Goal: Information Seeking & Learning: Find specific fact

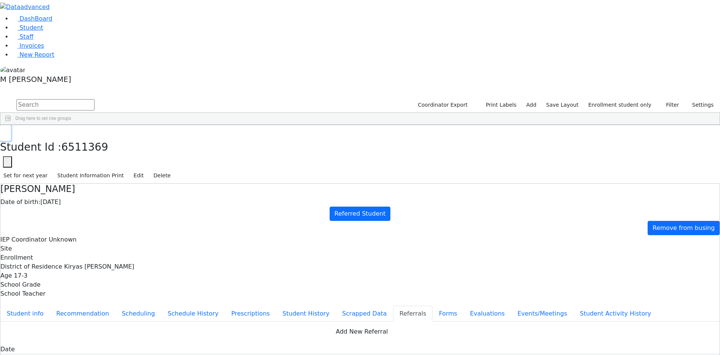
scroll to position [29, 0]
click at [41, 31] on link "Student" at bounding box center [27, 27] width 31 height 7
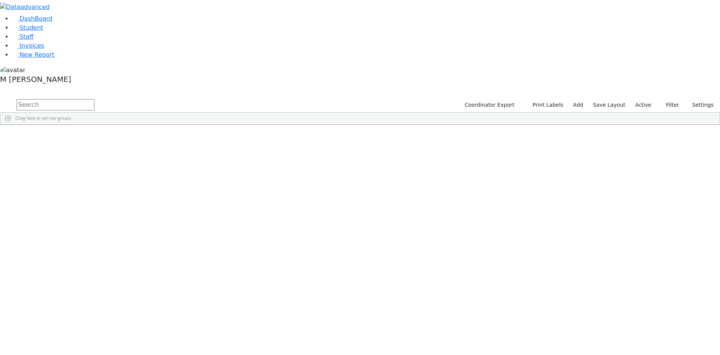
click at [95, 99] on input "text" at bounding box center [56, 104] width 78 height 11
type input "v"
click at [714, 173] on span "Filters" at bounding box center [716, 179] width 5 height 12
click at [648, 99] on label "Active" at bounding box center [643, 105] width 23 height 12
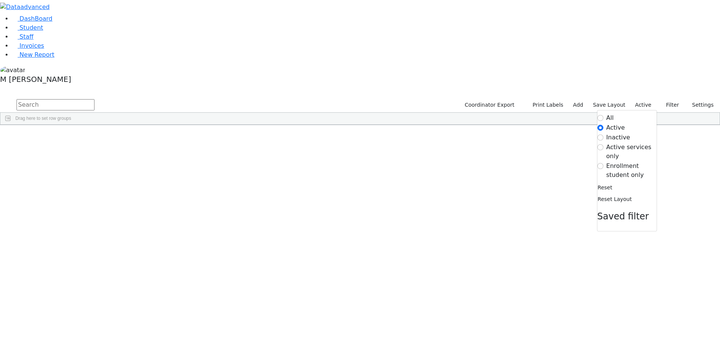
click at [607, 123] on label "Active" at bounding box center [616, 127] width 19 height 9
click at [601, 125] on input "Active" at bounding box center [601, 128] width 6 height 6
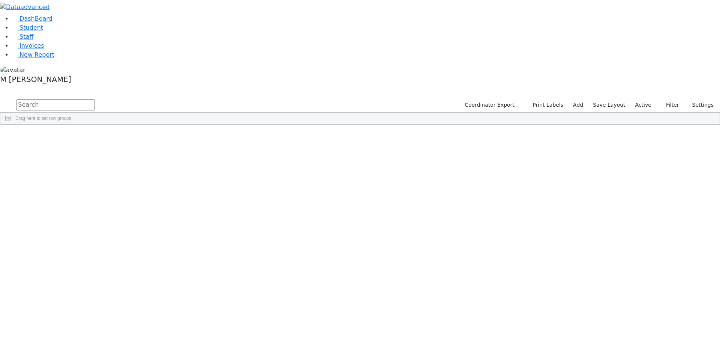
click at [649, 99] on label "Active" at bounding box center [643, 105] width 23 height 12
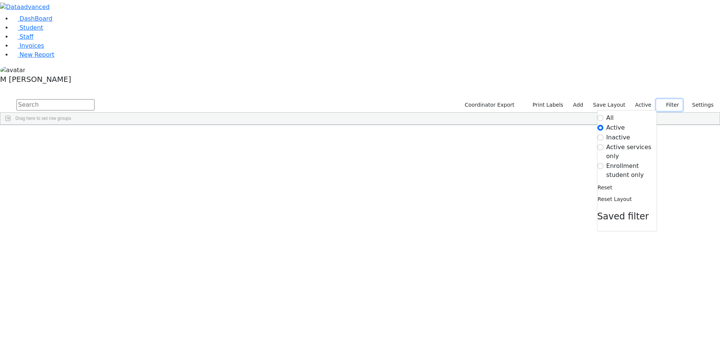
click at [669, 99] on button "Filter" at bounding box center [670, 105] width 26 height 12
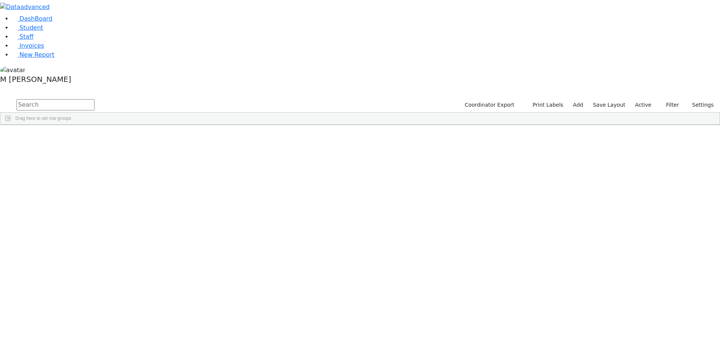
click at [646, 99] on label "Active" at bounding box center [643, 105] width 23 height 12
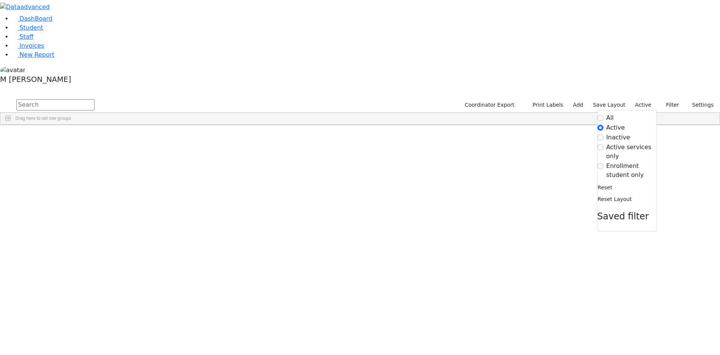
click at [598, 110] on div "All Active Inactive Active services only Enrollment student only Reset Reset La…" at bounding box center [627, 170] width 60 height 121
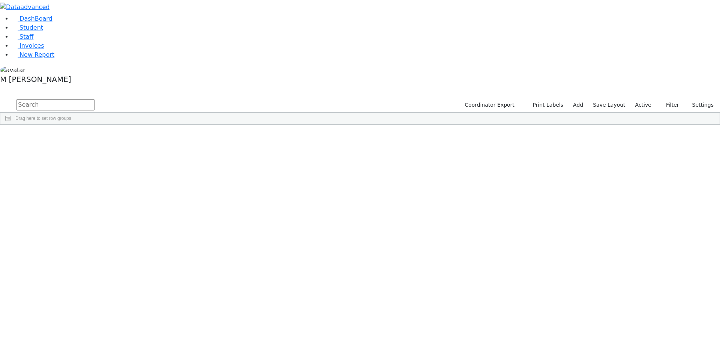
click at [643, 99] on label "Active" at bounding box center [643, 105] width 23 height 12
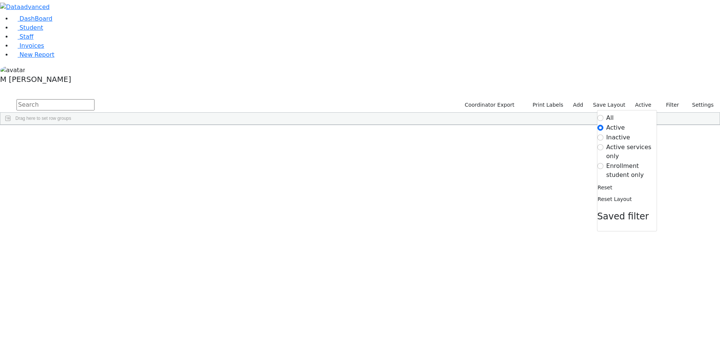
click at [607, 113] on label "All" at bounding box center [611, 117] width 8 height 9
click at [604, 115] on input "All" at bounding box center [601, 118] width 6 height 6
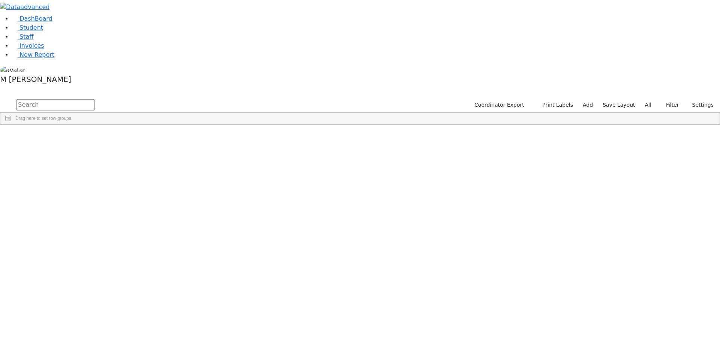
click at [714, 173] on span "Filters" at bounding box center [716, 179] width 5 height 12
click at [712, 125] on div "Columns Filters Pivot Mode Location Row Groups Drag here to set row groups Valu…" at bounding box center [716, 125] width 8 height 0
click at [715, 100] on div "DashBoard Student Staff Invoices New Report A" at bounding box center [360, 62] width 720 height 125
click at [714, 173] on span "Filters" at bounding box center [716, 179] width 5 height 12
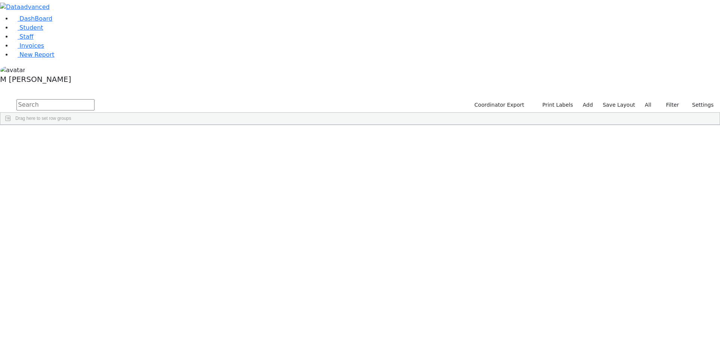
click at [639, 312] on span at bounding box center [642, 315] width 6 height 6
click at [640, 208] on input "checkbox" at bounding box center [643, 211] width 6 height 6
click at [640, 244] on input "checkbox" at bounding box center [643, 247] width 6 height 6
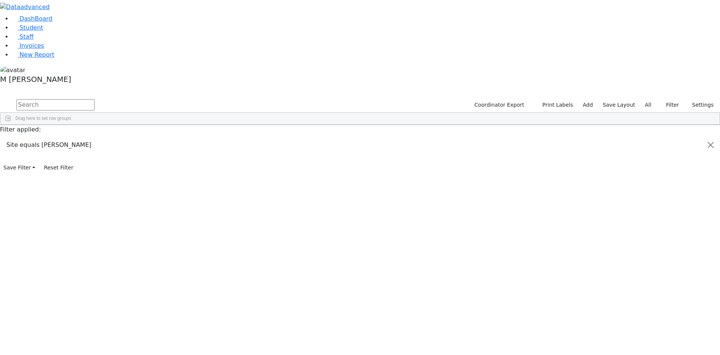
scroll to position [0, 0]
drag, startPoint x: 213, startPoint y: 55, endPoint x: 228, endPoint y: 56, distance: 15.4
click at [143, 125] on div at bounding box center [141, 131] width 3 height 12
click at [62, 168] on div "Daskal" at bounding box center [46, 173] width 32 height 11
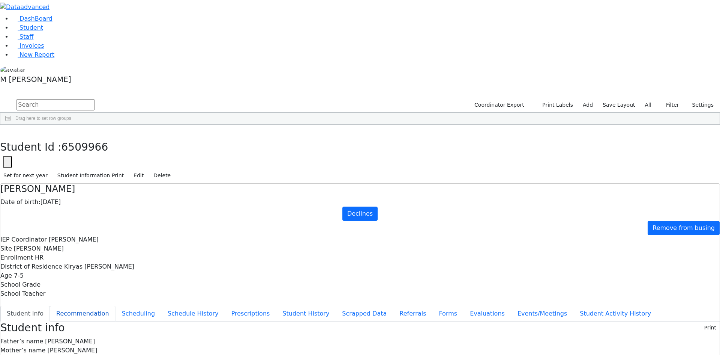
click at [116, 305] on button "Recommendation" at bounding box center [83, 313] width 66 height 16
checkbox input "true"
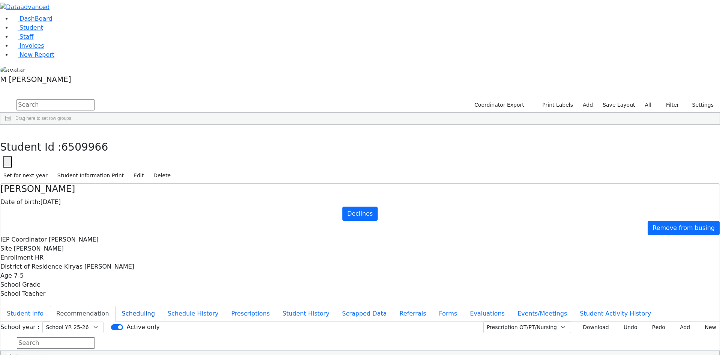
click at [161, 305] on button "Scheduling" at bounding box center [139, 313] width 46 height 16
click at [50, 305] on button "Student info" at bounding box center [25, 313] width 50 height 16
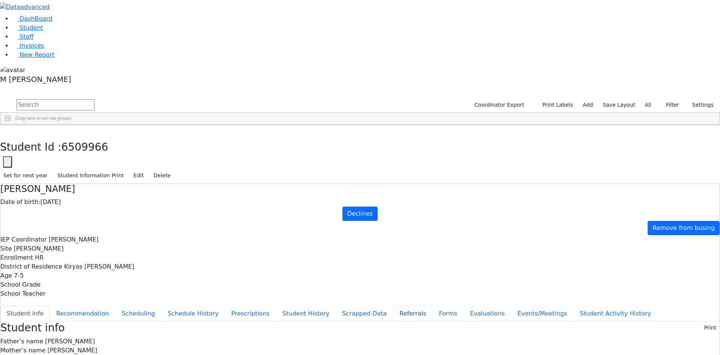
click at [393, 305] on button "Referrals" at bounding box center [412, 313] width 39 height 16
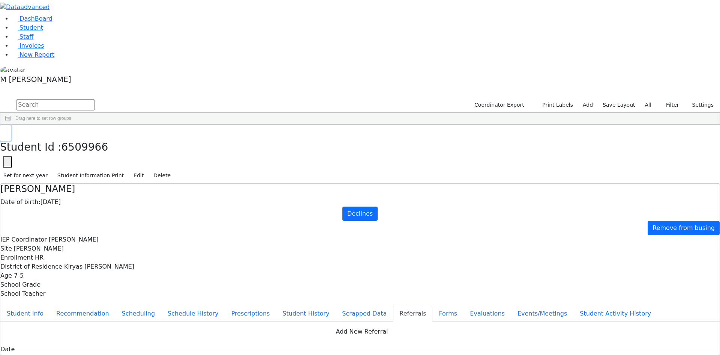
click at [11, 125] on button "button" at bounding box center [5, 133] width 11 height 16
click at [94, 231] on div "Gitty" at bounding box center [78, 236] width 32 height 11
click at [8, 131] on icon "button" at bounding box center [5, 133] width 4 height 5
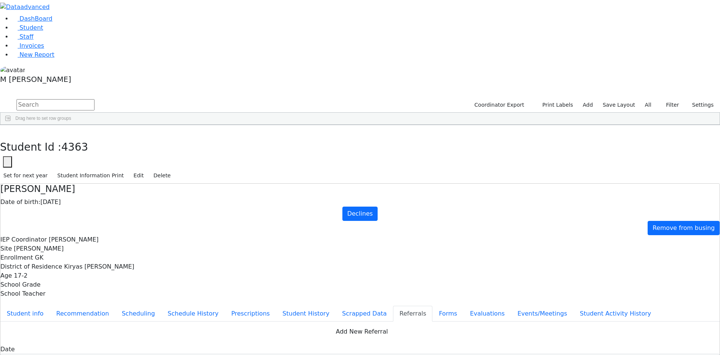
click at [158, 125] on div "Grade Age" at bounding box center [142, 131] width 32 height 12
drag, startPoint x: 213, startPoint y: 54, endPoint x: 226, endPoint y: 56, distance: 12.8
click at [140, 125] on div at bounding box center [138, 131] width 3 height 12
click at [62, 329] on div "[PERSON_NAME]" at bounding box center [46, 334] width 32 height 11
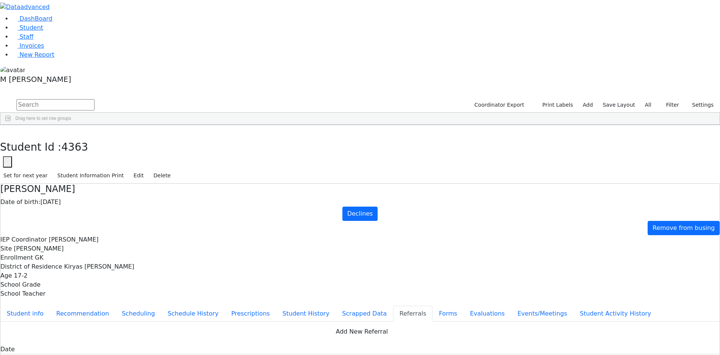
click at [95, 99] on input "text" at bounding box center [56, 104] width 78 height 11
click at [94, 200] on div "[DEMOGRAPHIC_DATA]" at bounding box center [78, 205] width 32 height 11
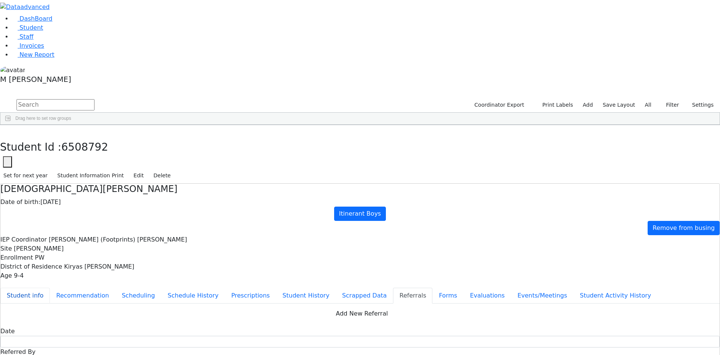
click at [50, 287] on button "Student info" at bounding box center [25, 295] width 50 height 16
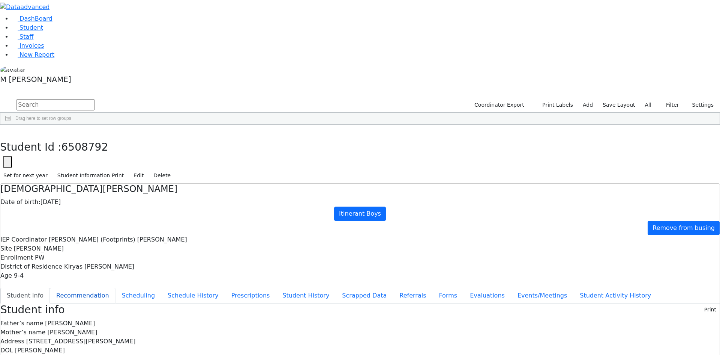
click at [116, 287] on button "Recommendation" at bounding box center [83, 295] width 66 height 16
checkbox input "true"
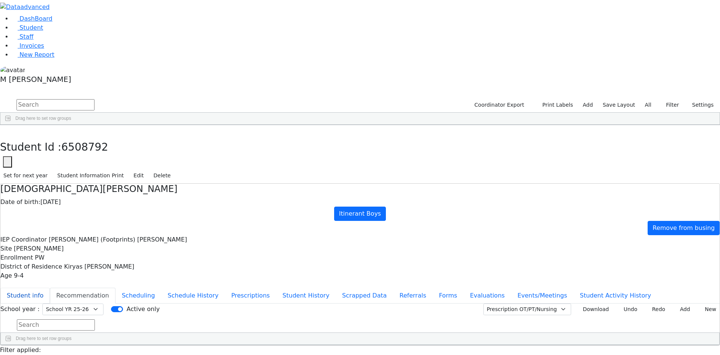
click at [50, 287] on button "Student info" at bounding box center [25, 295] width 50 height 16
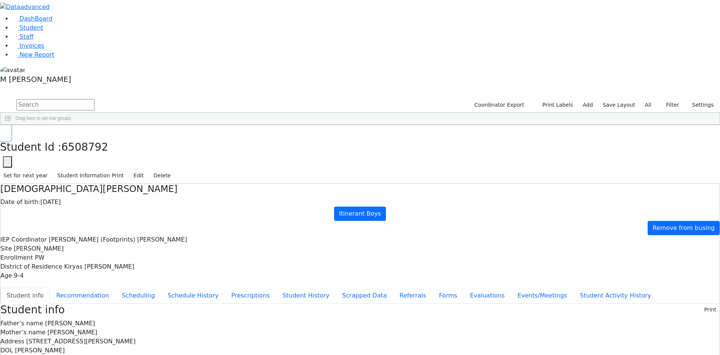
click at [11, 125] on button "button" at bounding box center [5, 133] width 11 height 16
click at [62, 189] on div "Davidson" at bounding box center [46, 194] width 32 height 11
click at [62, 200] on div "Dershowitz" at bounding box center [46, 205] width 32 height 11
click at [94, 200] on div "[DEMOGRAPHIC_DATA]" at bounding box center [78, 205] width 32 height 11
click at [62, 200] on div "Dershowitz" at bounding box center [46, 205] width 32 height 11
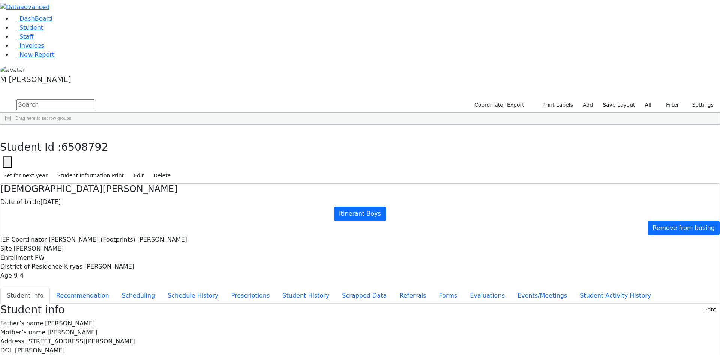
click at [94, 200] on div "[DEMOGRAPHIC_DATA]" at bounding box center [78, 205] width 32 height 11
click at [62, 200] on div "Dershowitz" at bounding box center [46, 205] width 32 height 11
click at [94, 200] on div "[DEMOGRAPHIC_DATA]" at bounding box center [78, 205] width 32 height 11
click at [62, 200] on div "Dershowitz" at bounding box center [46, 205] width 32 height 11
click at [94, 200] on div "[DEMOGRAPHIC_DATA]" at bounding box center [78, 205] width 32 height 11
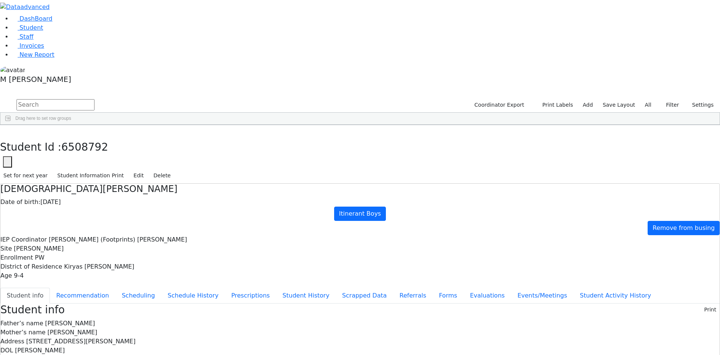
click at [62, 200] on div "Dershowitz" at bounding box center [46, 205] width 32 height 11
click at [11, 125] on button "button" at bounding box center [5, 133] width 11 height 16
